Goal: Use online tool/utility: Utilize a website feature to perform a specific function

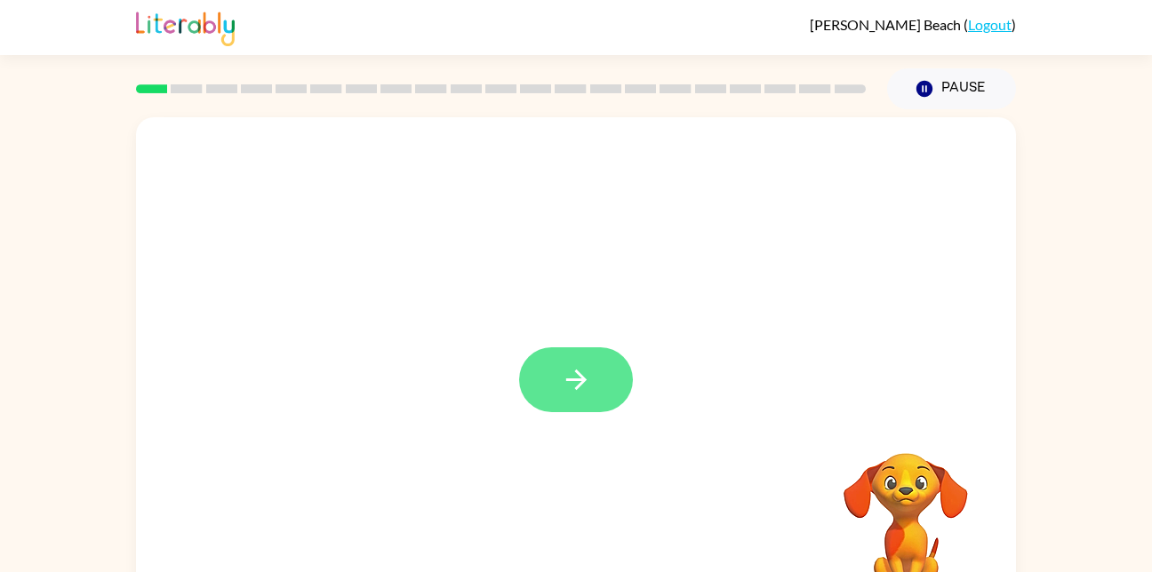
click at [611, 368] on button "button" at bounding box center [576, 379] width 114 height 65
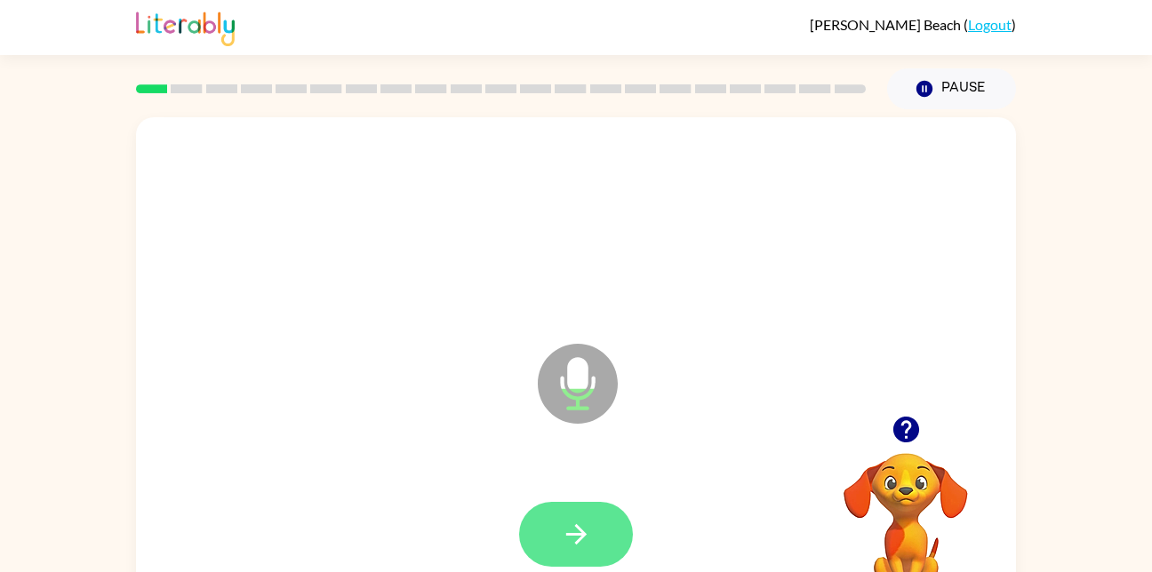
click at [586, 538] on icon "button" at bounding box center [576, 534] width 31 height 31
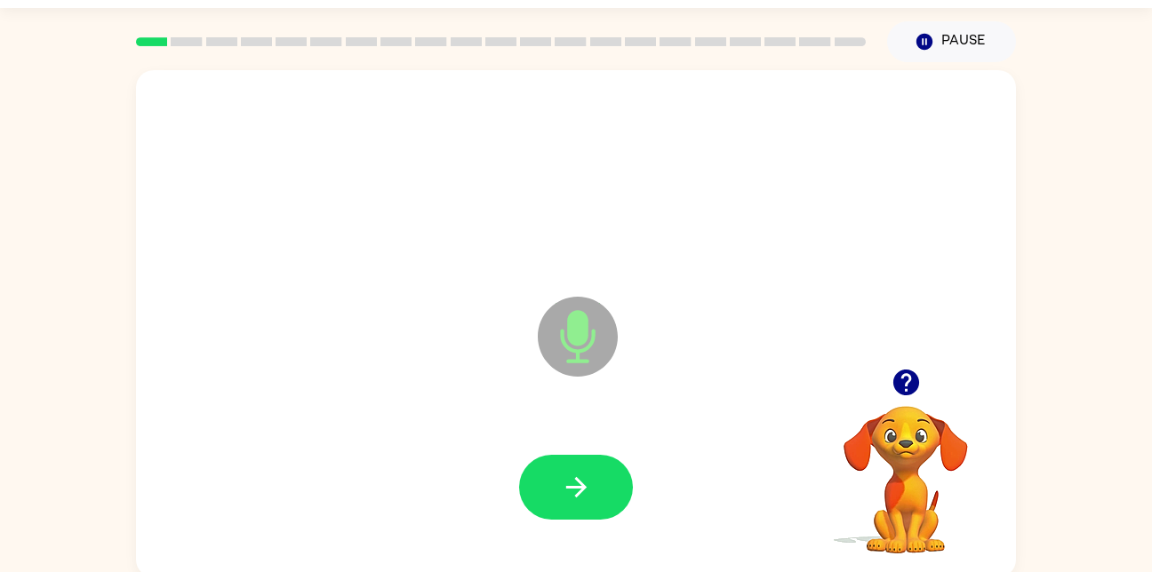
scroll to position [52, 0]
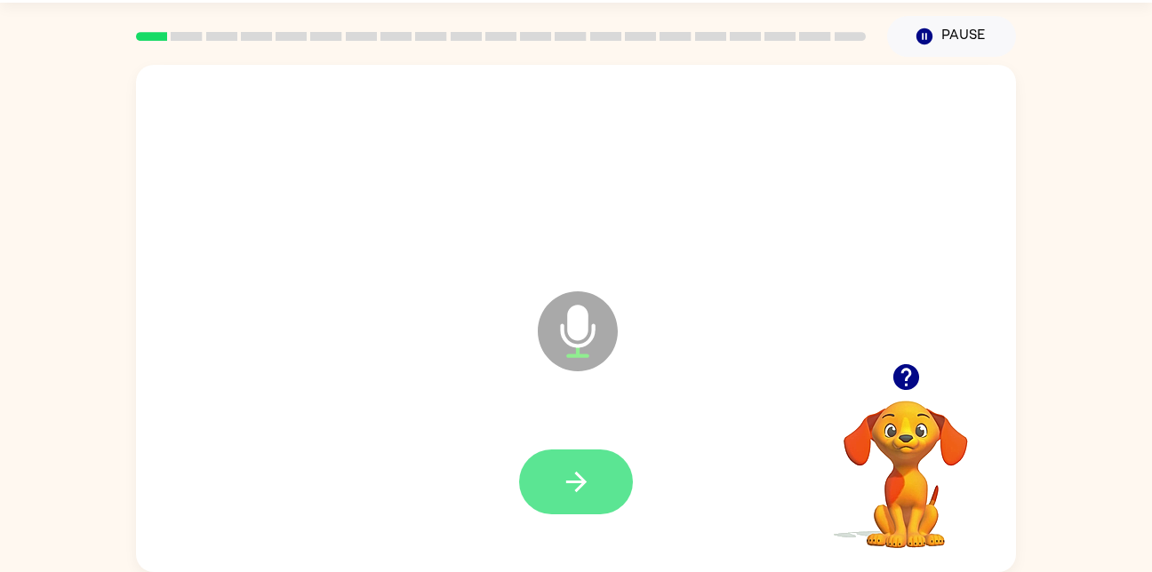
click at [578, 492] on icon "button" at bounding box center [576, 482] width 31 height 31
click at [561, 474] on icon "button" at bounding box center [576, 482] width 31 height 31
click at [579, 465] on button "button" at bounding box center [576, 482] width 114 height 65
click at [597, 463] on button "button" at bounding box center [576, 482] width 114 height 65
click at [568, 485] on icon "button" at bounding box center [576, 482] width 31 height 31
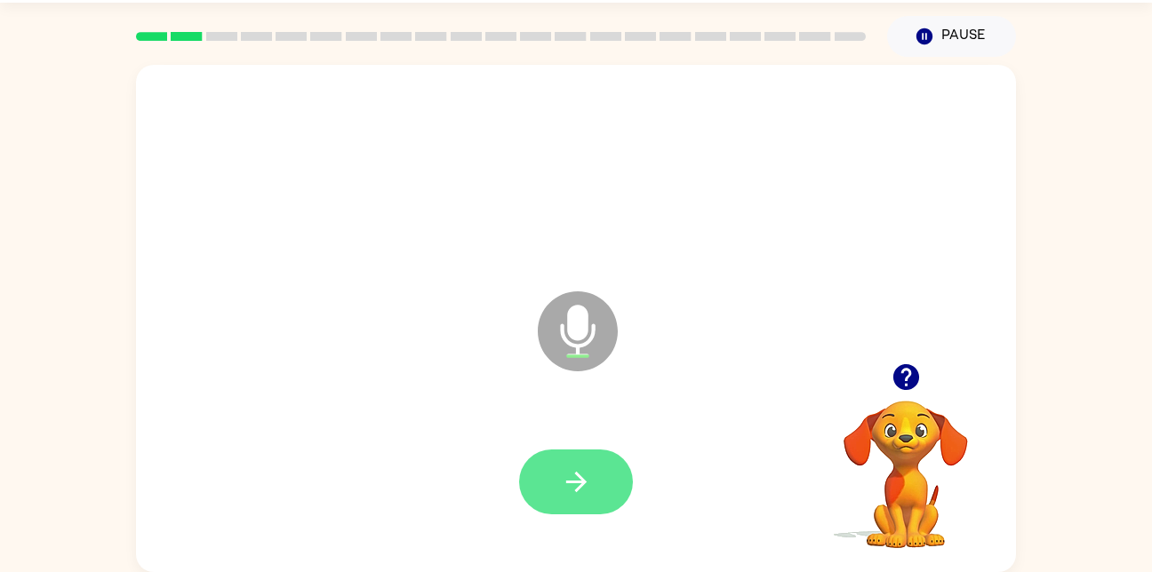
click at [582, 470] on icon "button" at bounding box center [576, 482] width 31 height 31
click at [601, 465] on button "button" at bounding box center [576, 482] width 114 height 65
click at [589, 486] on icon "button" at bounding box center [576, 482] width 31 height 31
click at [597, 480] on button "button" at bounding box center [576, 482] width 114 height 65
click at [586, 497] on icon "button" at bounding box center [576, 482] width 31 height 31
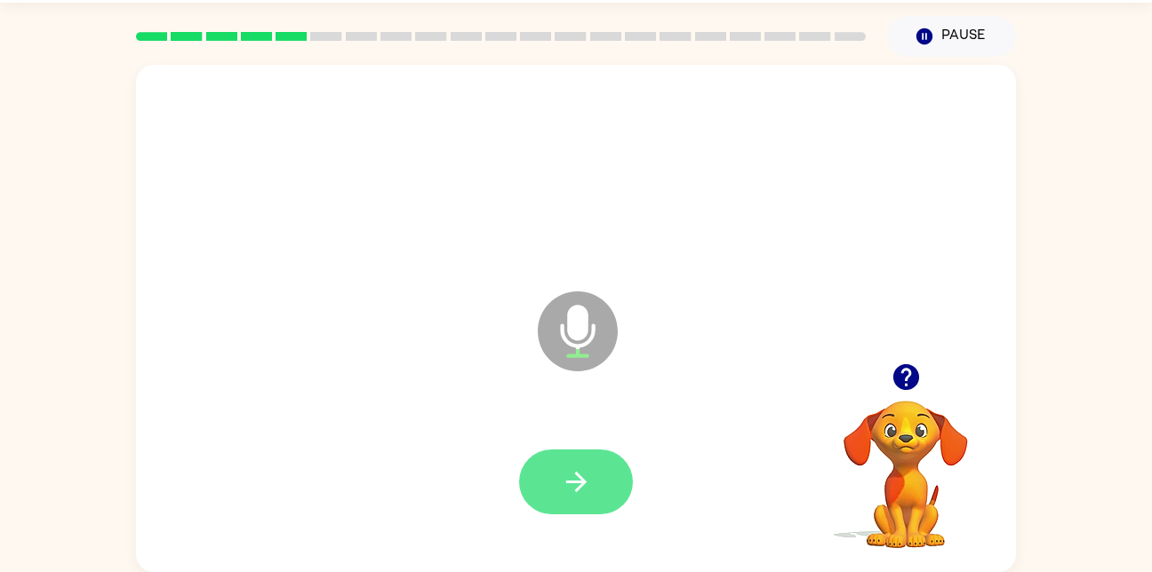
click at [594, 483] on button "button" at bounding box center [576, 482] width 114 height 65
click at [583, 496] on icon "button" at bounding box center [576, 482] width 31 height 31
click at [546, 461] on button "button" at bounding box center [576, 482] width 114 height 65
click at [595, 483] on button "button" at bounding box center [576, 482] width 114 height 65
click at [581, 470] on icon "button" at bounding box center [576, 482] width 31 height 31
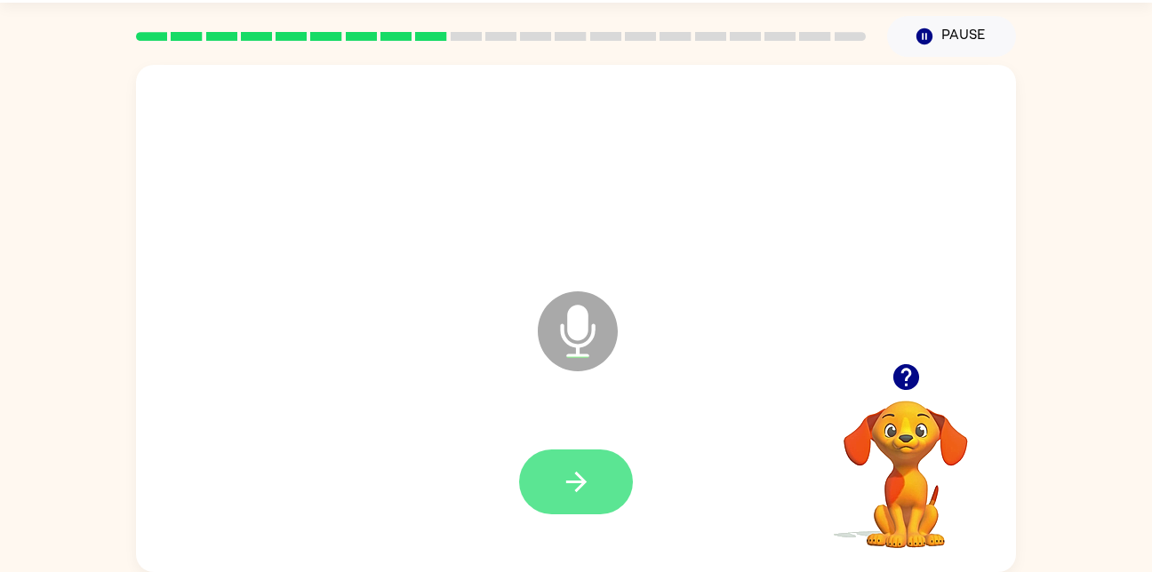
click at [579, 486] on icon "button" at bounding box center [575, 482] width 20 height 20
click at [610, 470] on button "button" at bounding box center [576, 482] width 114 height 65
click at [586, 502] on button "button" at bounding box center [576, 482] width 114 height 65
click at [578, 489] on icon "button" at bounding box center [575, 482] width 20 height 20
click at [585, 471] on icon "button" at bounding box center [576, 482] width 31 height 31
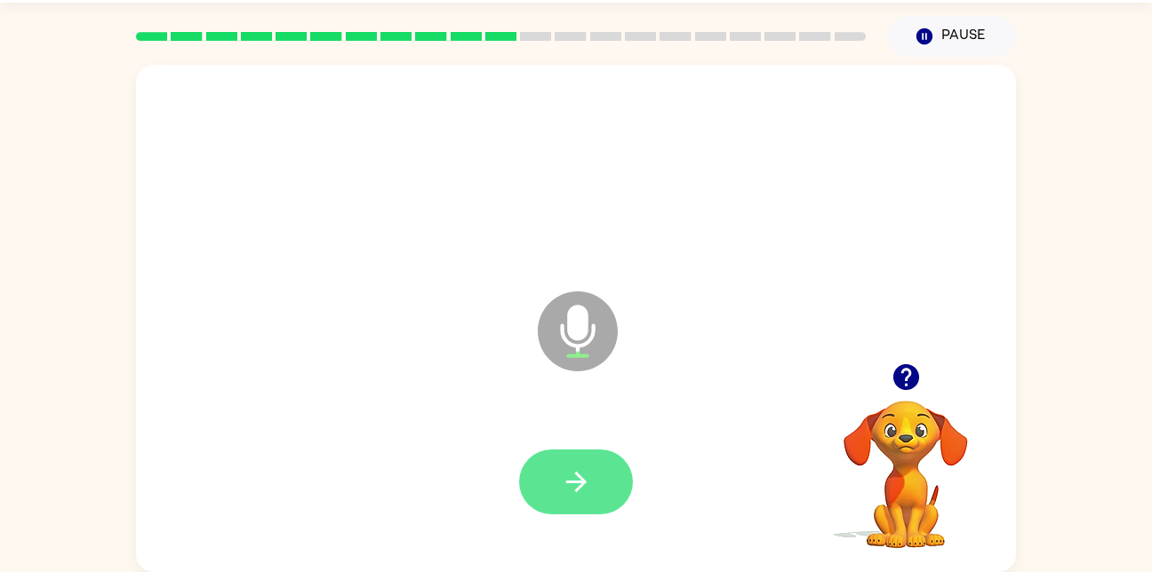
click at [593, 450] on button "button" at bounding box center [576, 482] width 114 height 65
click at [578, 461] on button "button" at bounding box center [576, 482] width 114 height 65
click at [572, 473] on icon "button" at bounding box center [576, 482] width 31 height 31
click at [589, 479] on icon "button" at bounding box center [576, 482] width 31 height 31
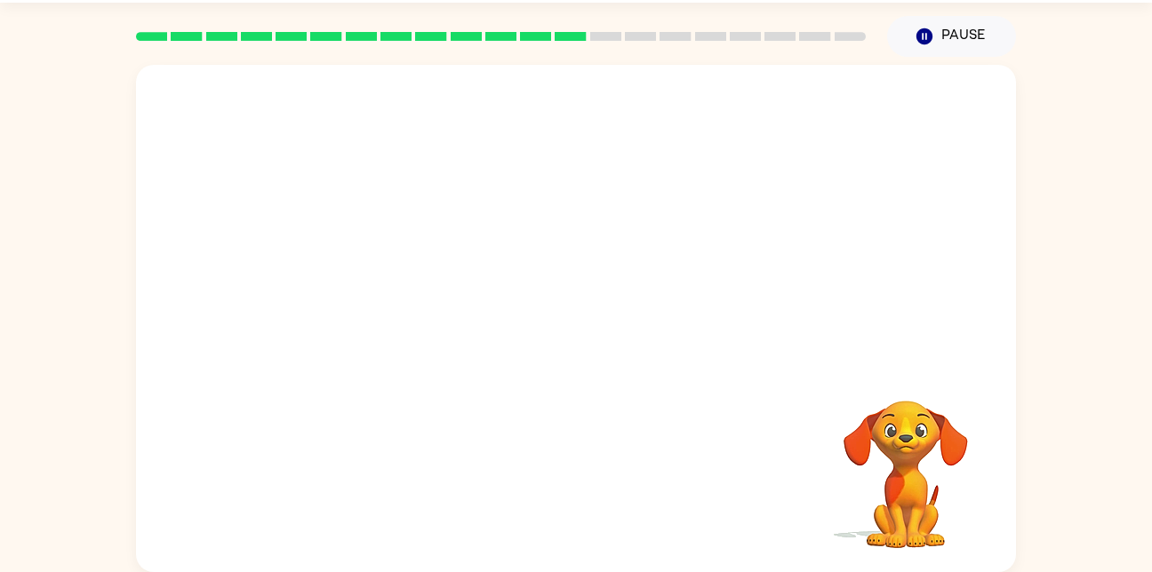
click at [748, 17] on div at bounding box center [500, 36] width 751 height 62
click at [773, 126] on div at bounding box center [576, 214] width 880 height 299
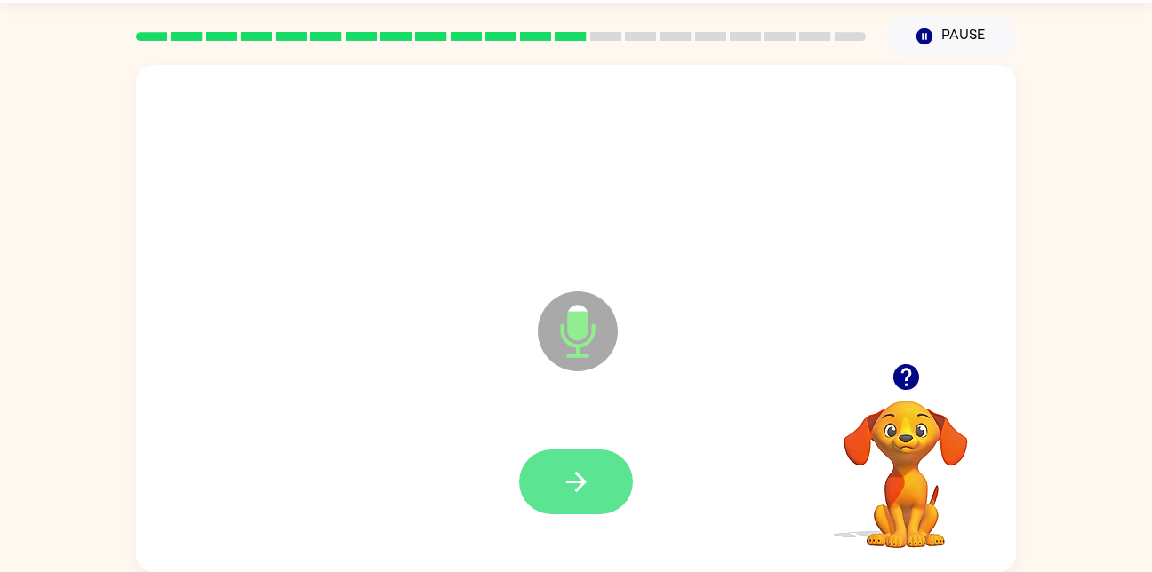
click at [603, 480] on button "button" at bounding box center [576, 482] width 114 height 65
click at [587, 481] on icon "button" at bounding box center [576, 482] width 31 height 31
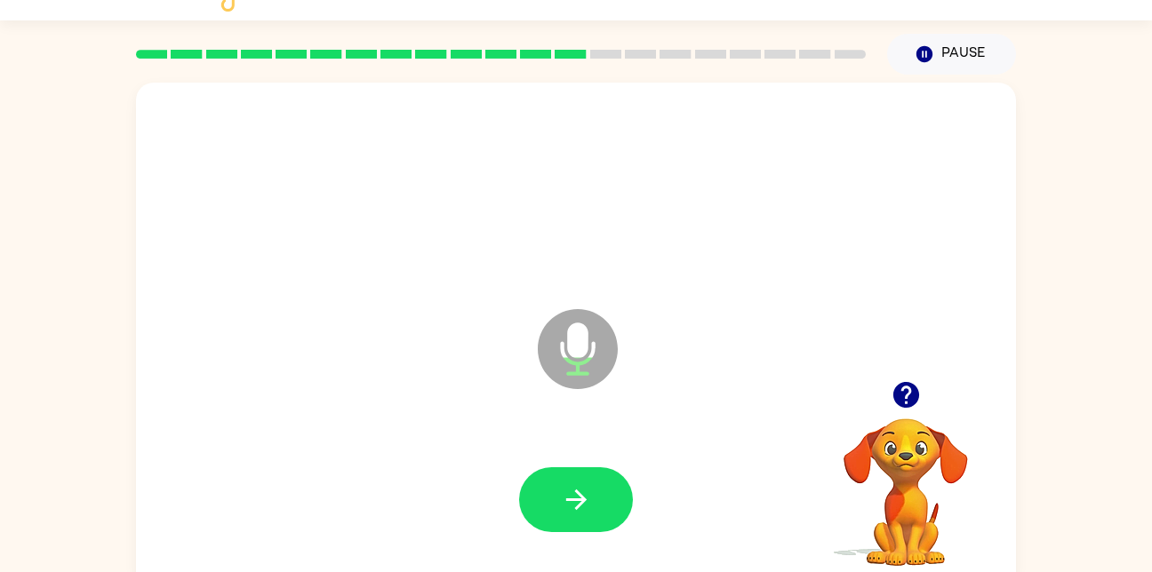
scroll to position [34, 0]
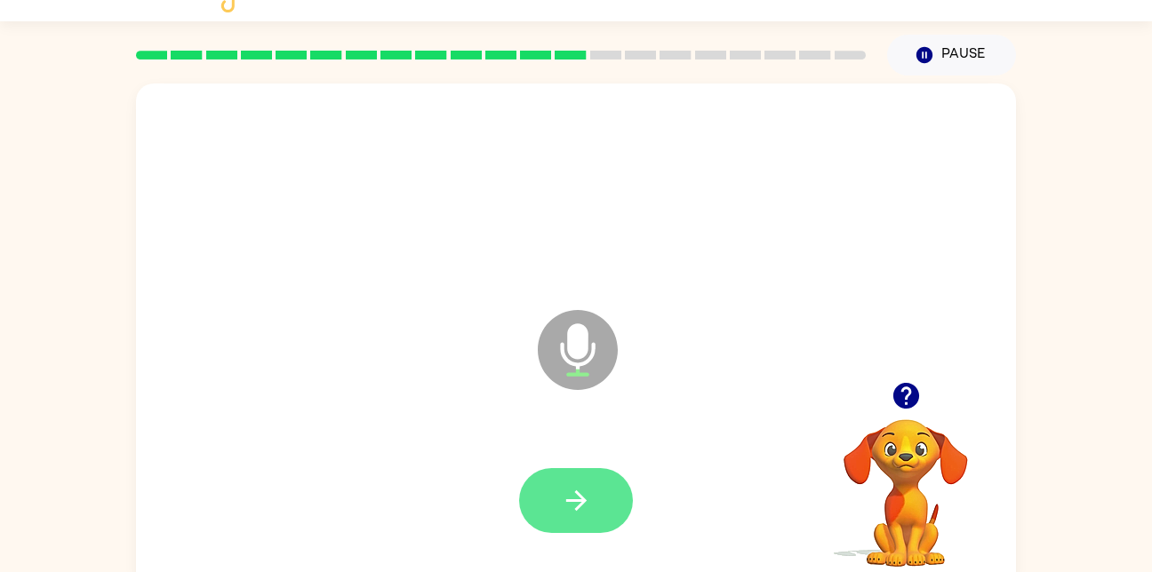
click at [562, 504] on icon "button" at bounding box center [576, 500] width 31 height 31
click at [568, 510] on icon "button" at bounding box center [576, 500] width 31 height 31
click at [589, 488] on icon "button" at bounding box center [576, 500] width 31 height 31
click at [577, 510] on icon "button" at bounding box center [575, 501] width 20 height 20
click at [578, 514] on icon "button" at bounding box center [576, 500] width 31 height 31
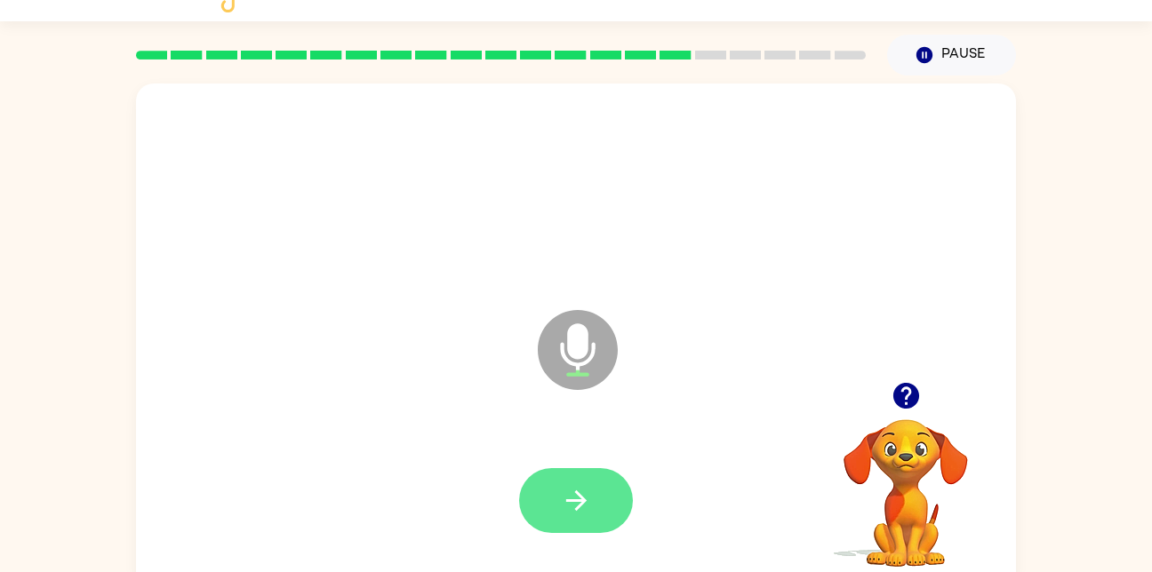
click at [580, 491] on icon "button" at bounding box center [576, 500] width 31 height 31
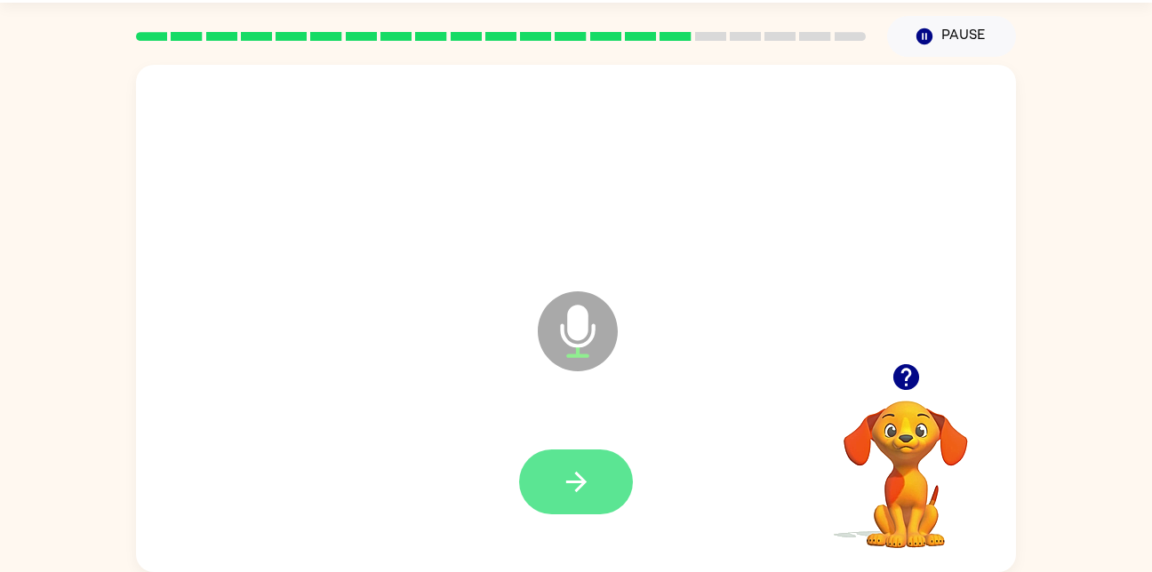
click at [596, 488] on button "button" at bounding box center [576, 482] width 114 height 65
click at [586, 450] on button "button" at bounding box center [576, 482] width 114 height 65
click at [568, 497] on icon "button" at bounding box center [576, 482] width 31 height 31
click at [589, 467] on icon "button" at bounding box center [576, 482] width 31 height 31
click at [562, 480] on icon "button" at bounding box center [576, 482] width 31 height 31
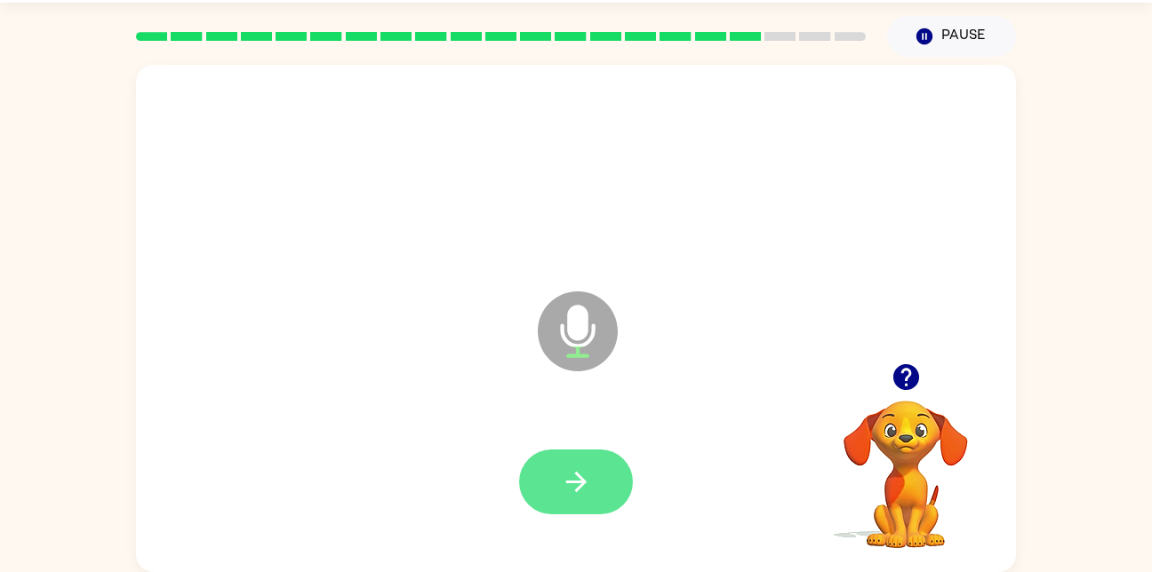
click at [563, 480] on icon "button" at bounding box center [576, 482] width 31 height 31
click at [546, 490] on button "button" at bounding box center [576, 482] width 114 height 65
click at [554, 484] on button "button" at bounding box center [576, 482] width 114 height 65
click at [582, 462] on button "button" at bounding box center [576, 482] width 114 height 65
click at [564, 489] on icon "button" at bounding box center [576, 482] width 31 height 31
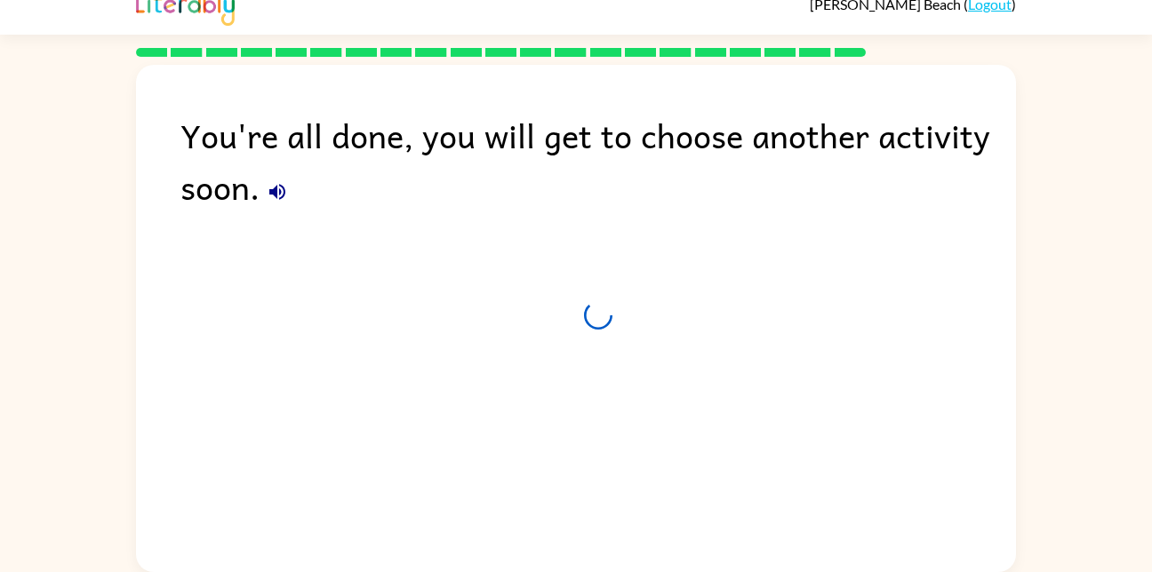
scroll to position [20, 0]
